Goal: Use online tool/utility: Utilize a website feature to perform a specific function

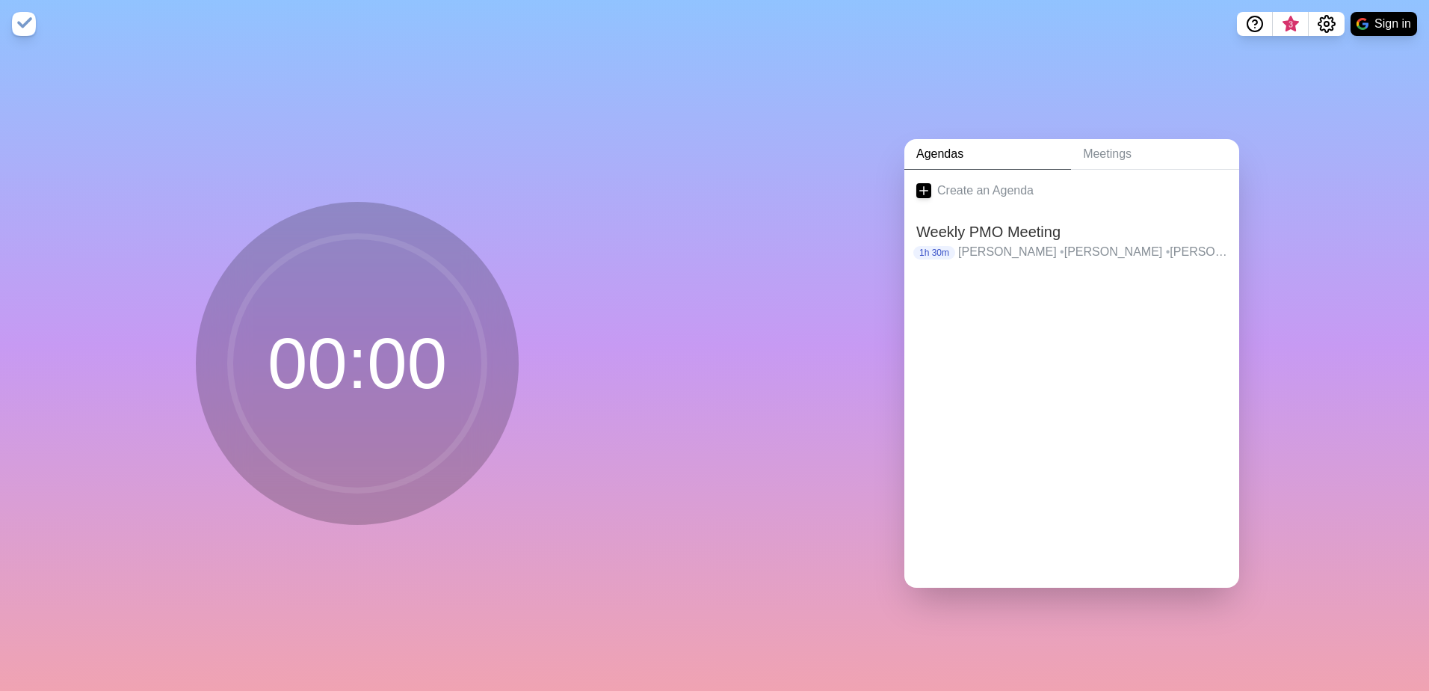
click at [321, 345] on circle at bounding box center [357, 363] width 254 height 254
click at [936, 186] on link "Create an Agenda" at bounding box center [1071, 191] width 335 height 42
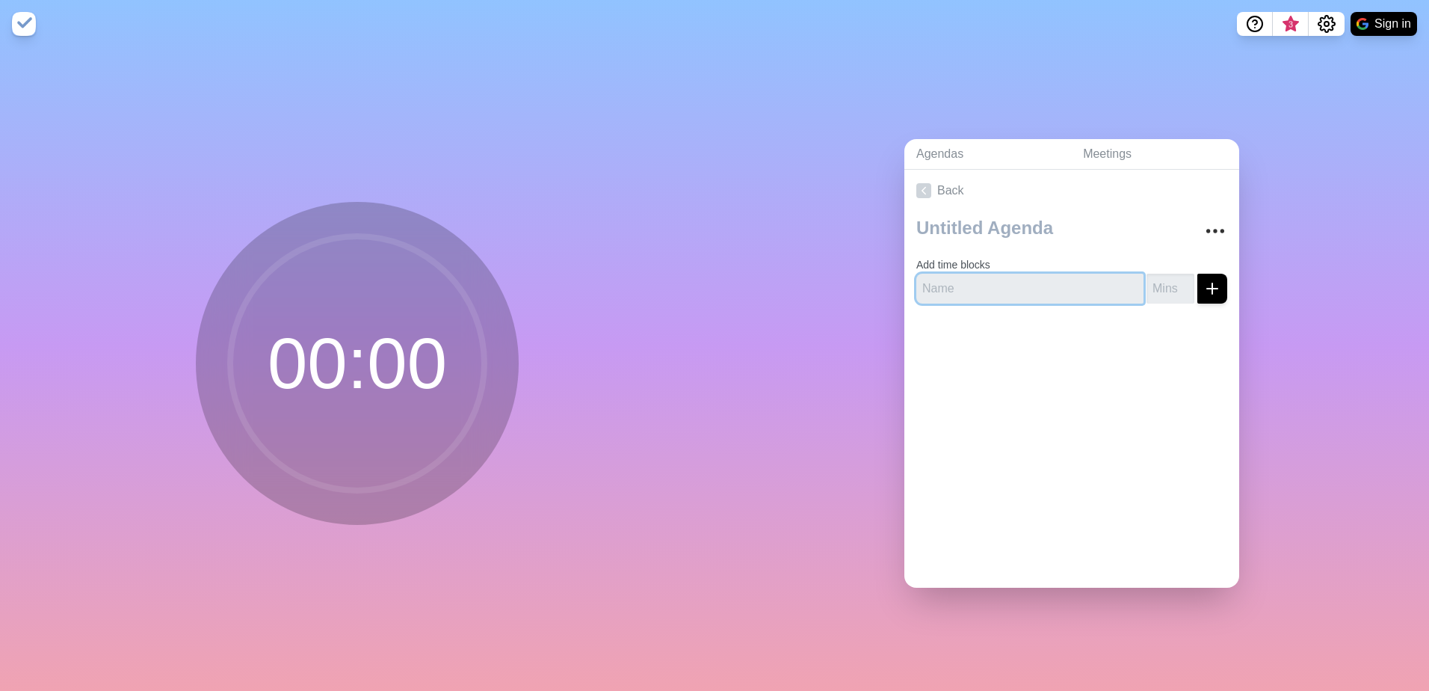
drag, startPoint x: 956, startPoint y: 280, endPoint x: 969, endPoint y: 288, distance: 15.6
click at [956, 280] on input "text" at bounding box center [1029, 289] width 227 height 30
type input "Next Meeting"
type input "50"
click at [1197, 274] on button "submit" at bounding box center [1212, 289] width 30 height 30
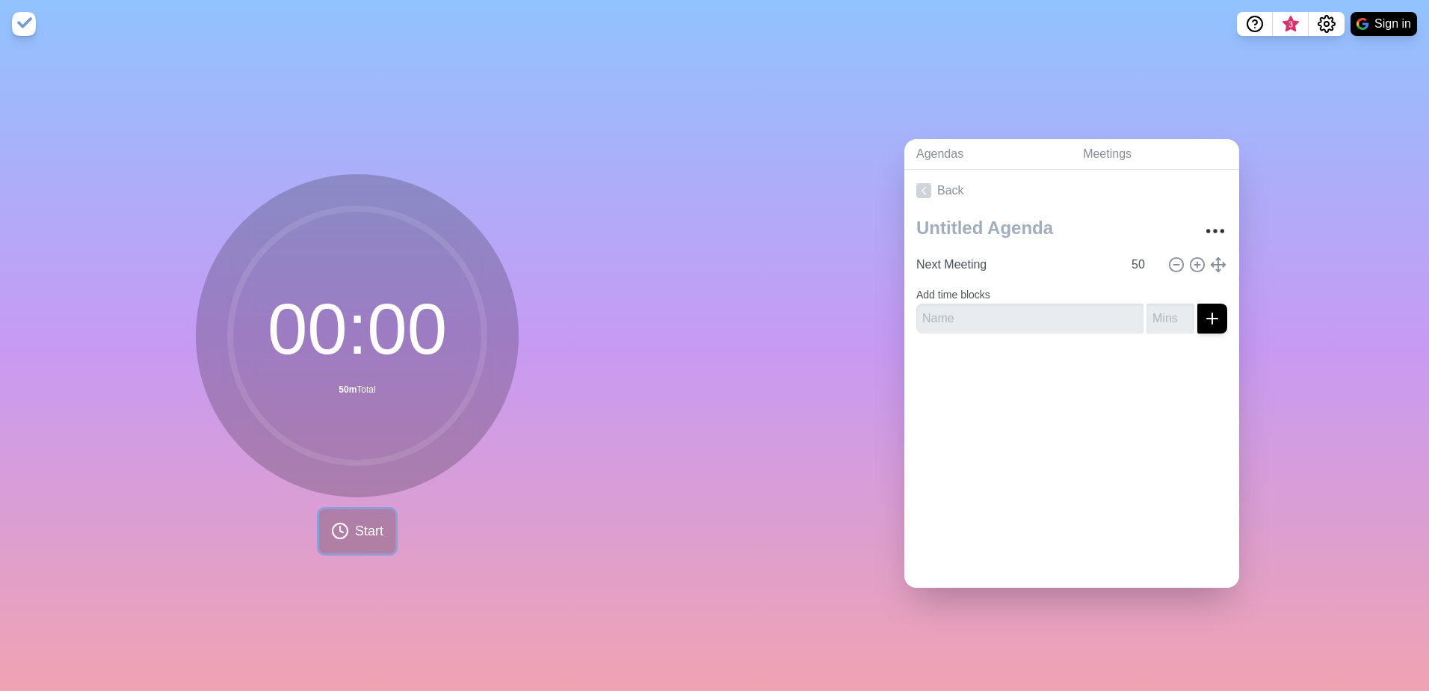
click at [355, 531] on span "Start" at bounding box center [369, 531] width 28 height 20
